Goal: Find specific page/section: Find specific page/section

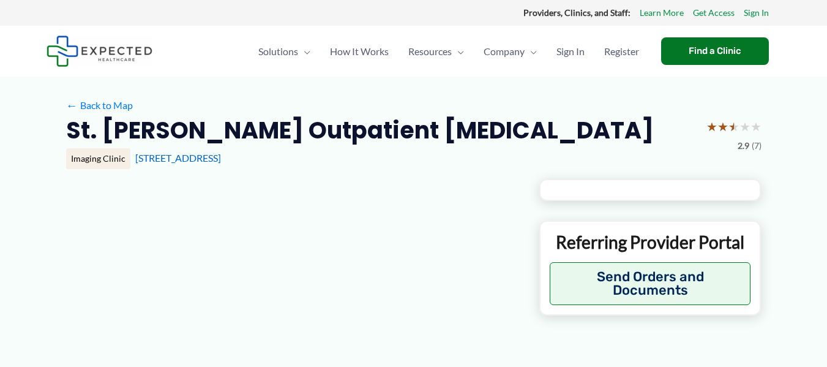
type input "**********"
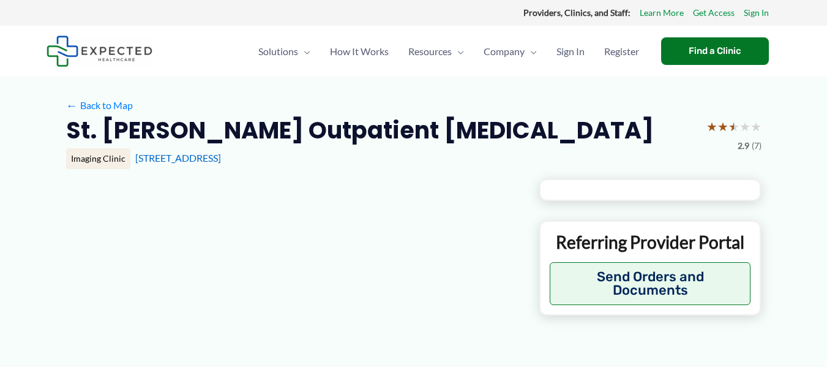
type input "**********"
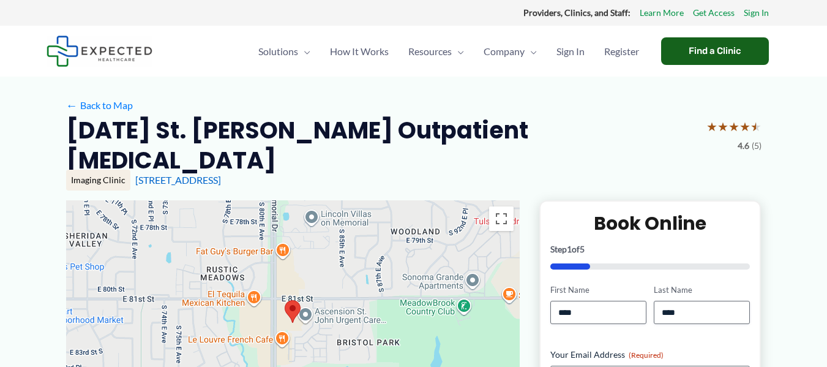
click at [694, 50] on div "Find a Clinic" at bounding box center [715, 51] width 108 height 28
